Goal: Find specific fact: Find specific fact

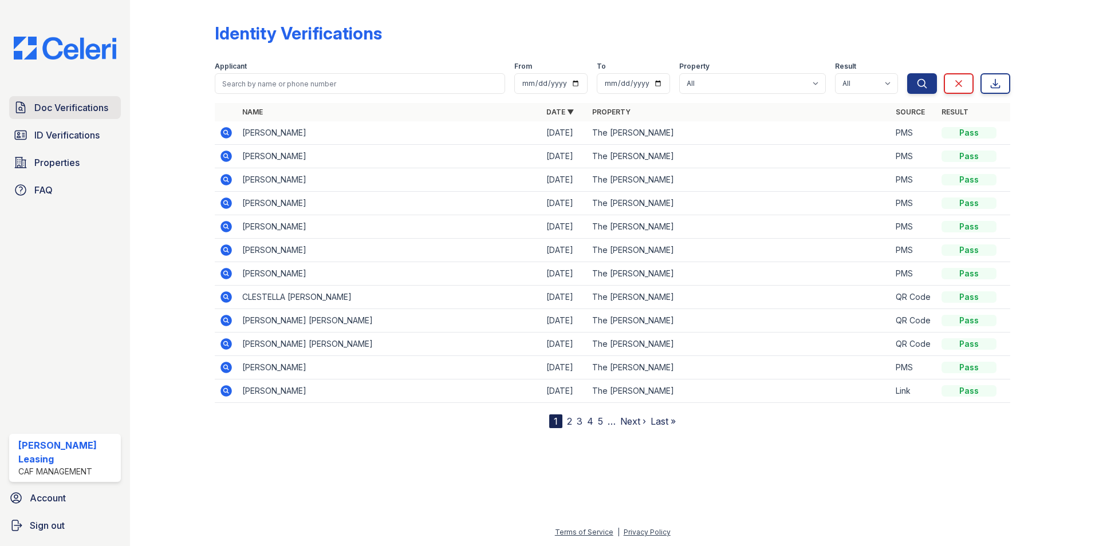
click at [70, 108] on span "Doc Verifications" at bounding box center [71, 108] width 74 height 14
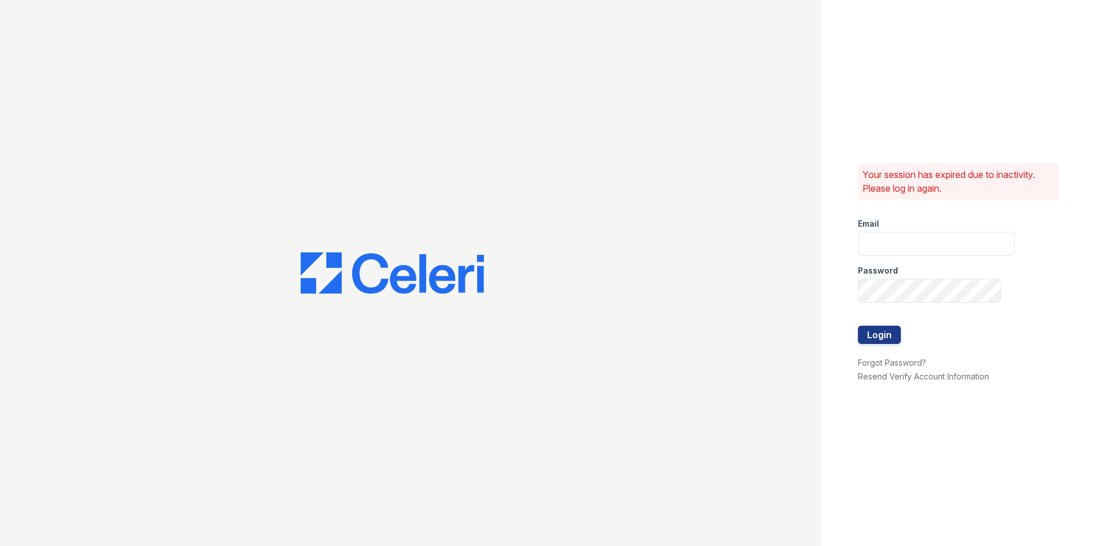
type input "[EMAIL_ADDRESS][DOMAIN_NAME]"
click at [877, 336] on button "Login" at bounding box center [879, 335] width 43 height 18
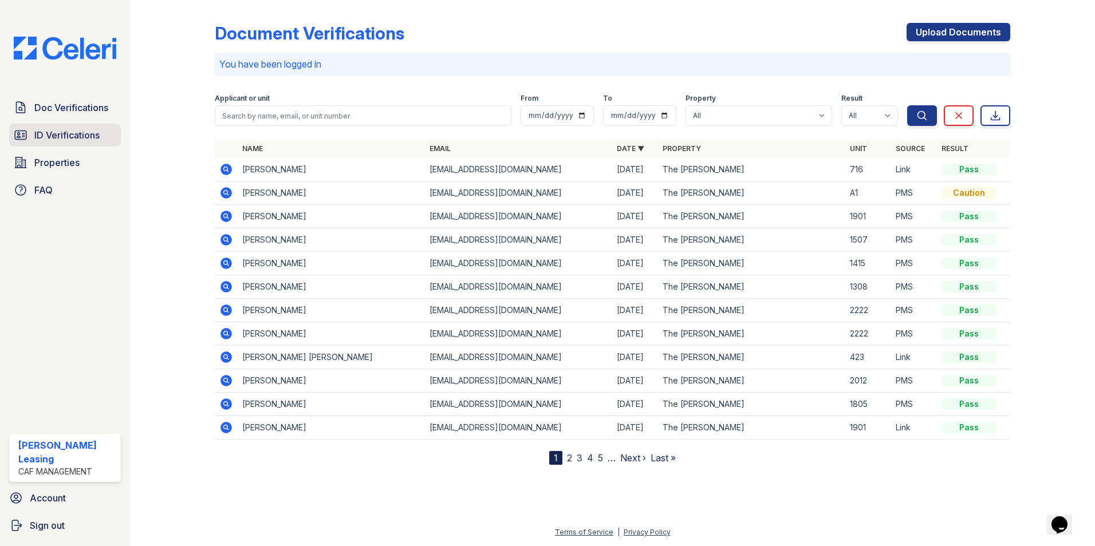
click at [84, 139] on span "ID Verifications" at bounding box center [66, 135] width 65 height 14
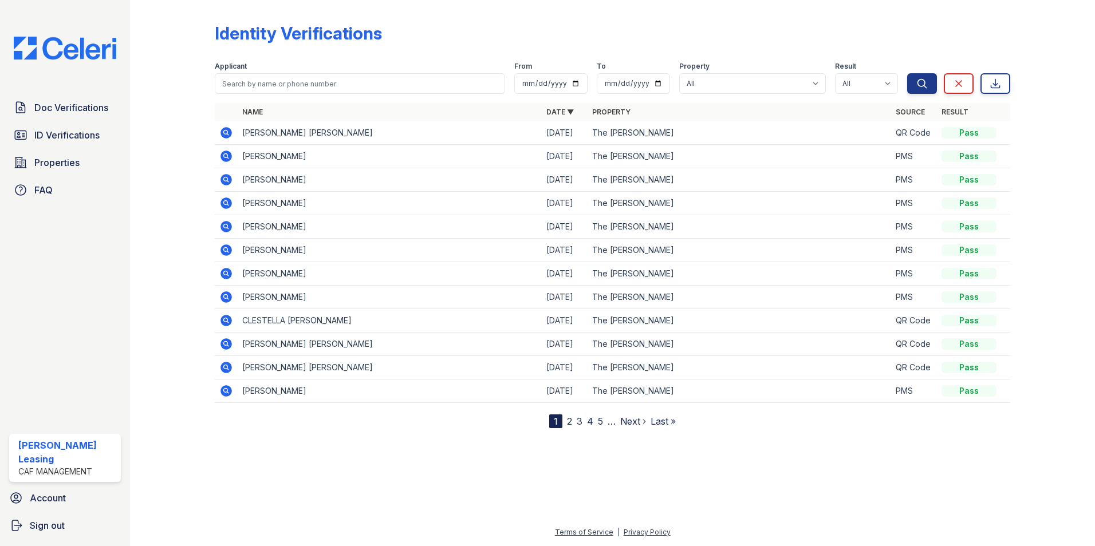
click at [225, 134] on icon at bounding box center [226, 133] width 14 height 14
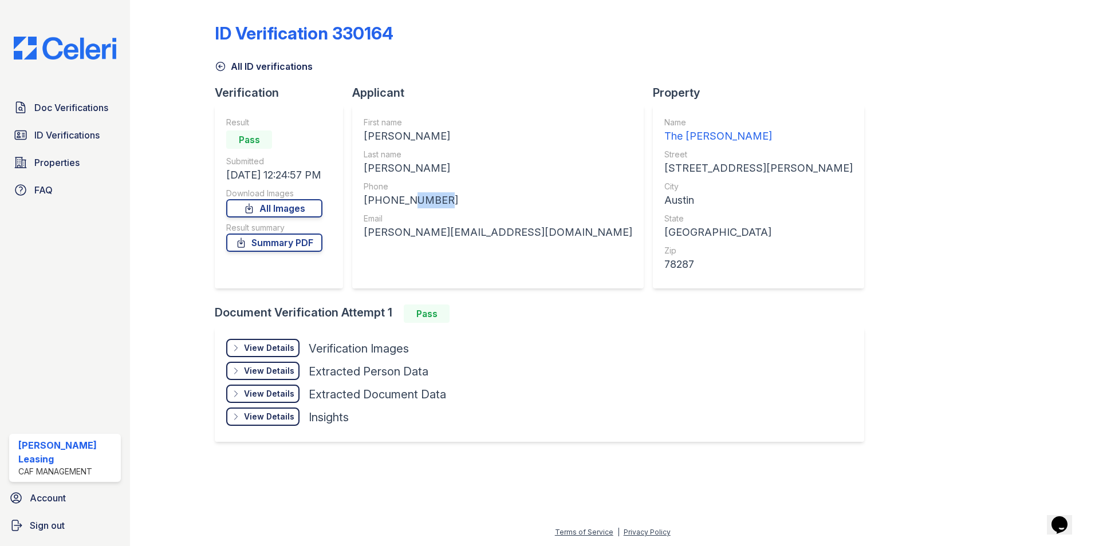
drag, startPoint x: 445, startPoint y: 199, endPoint x: 410, endPoint y: 204, distance: 35.8
click at [410, 204] on div "+16035849466" at bounding box center [498, 200] width 269 height 16
drag, startPoint x: 410, startPoint y: 204, endPoint x: 449, endPoint y: 276, distance: 82.3
click at [449, 276] on div "First name ANUSHA Last name RANA MAGAR Phone +16035849466 Email anusha.magar549…" at bounding box center [498, 197] width 269 height 160
drag, startPoint x: 514, startPoint y: 232, endPoint x: 365, endPoint y: 238, distance: 149.0
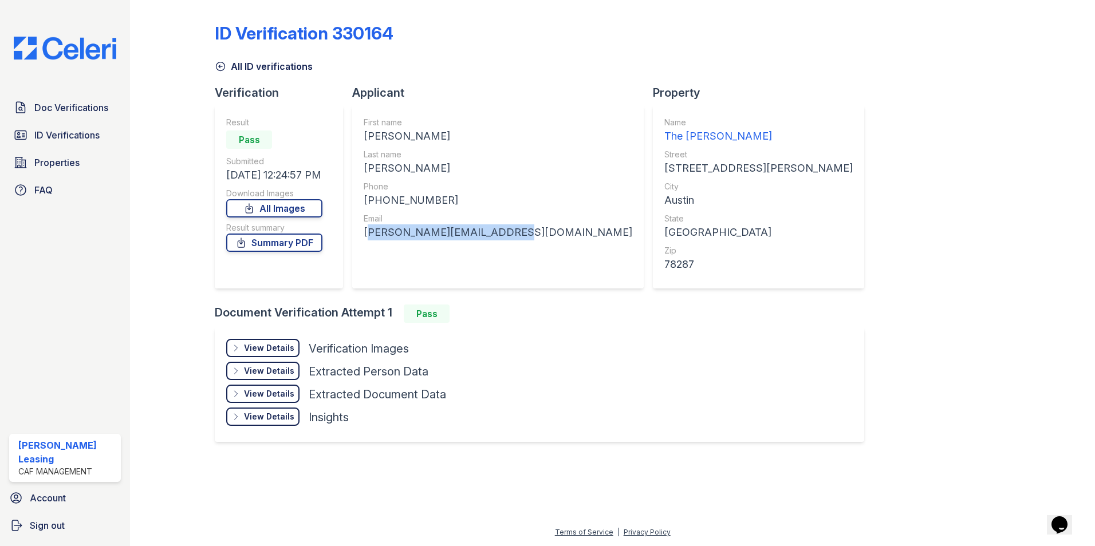
click at [365, 238] on div "First name ANUSHA Last name RANA MAGAR Phone +16035849466 Email anusha.magar549…" at bounding box center [497, 196] width 291 height 183
drag, startPoint x: 365, startPoint y: 238, endPoint x: 411, endPoint y: 230, distance: 45.9
copy div "anusha.magar549@gmail.com"
drag, startPoint x: 436, startPoint y: 198, endPoint x: 377, endPoint y: 198, distance: 59.0
click at [377, 198] on div "+16035849466" at bounding box center [498, 200] width 269 height 16
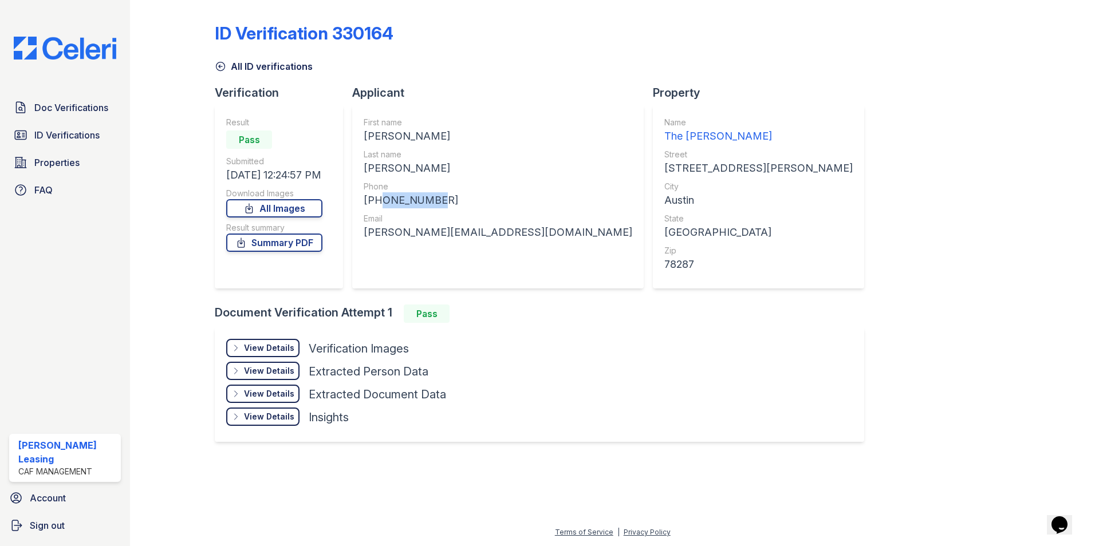
drag, startPoint x: 377, startPoint y: 198, endPoint x: 390, endPoint y: 197, distance: 13.2
copy div "603584946"
drag, startPoint x: 411, startPoint y: 135, endPoint x: 368, endPoint y: 135, distance: 42.9
click at [368, 135] on div "ANUSHA" at bounding box center [498, 136] width 269 height 16
copy div "ANUSHA"
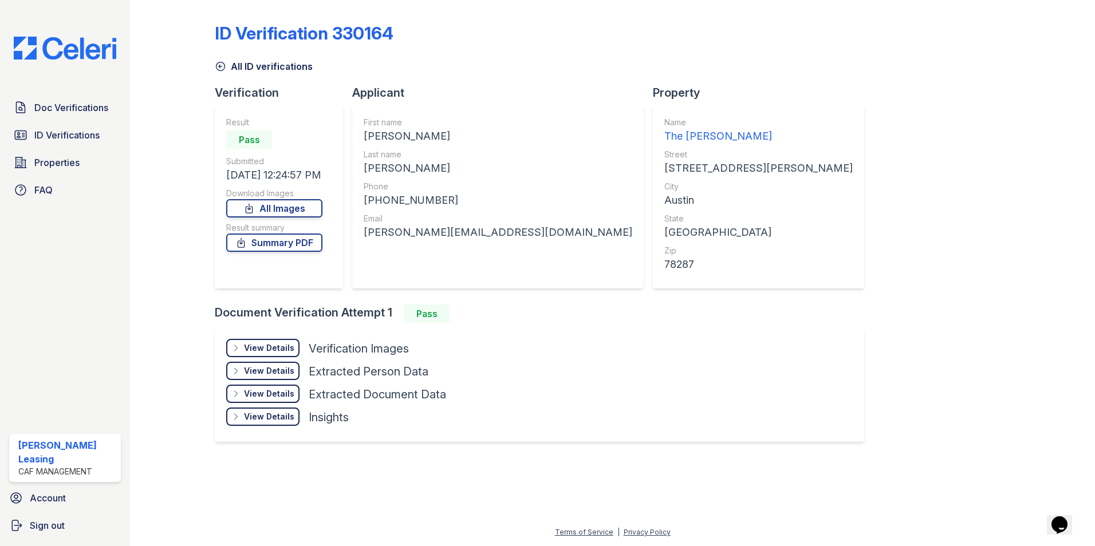
drag, startPoint x: 478, startPoint y: 163, endPoint x: 470, endPoint y: 163, distance: 8.6
click at [478, 163] on div "RANA MAGAR" at bounding box center [498, 168] width 269 height 16
drag, startPoint x: 433, startPoint y: 168, endPoint x: 365, endPoint y: 170, distance: 67.6
click at [365, 170] on div "RANA MAGAR" at bounding box center [498, 168] width 269 height 16
drag, startPoint x: 365, startPoint y: 170, endPoint x: 386, endPoint y: 168, distance: 20.7
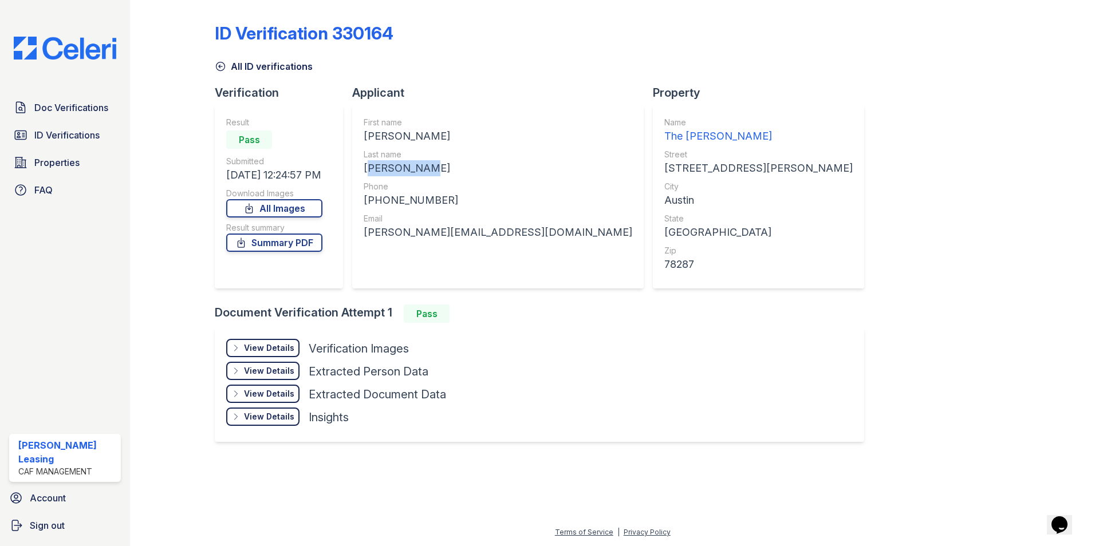
copy div "RANA MAGAR"
